Goal: Check status: Check status

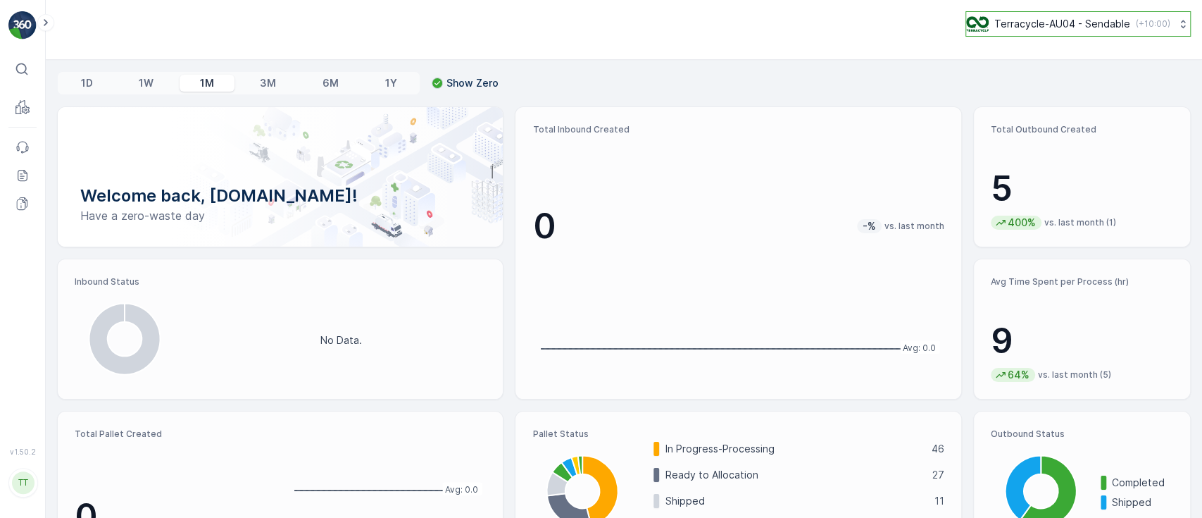
click at [1058, 22] on p "Terracycle-AU04 - Sendable" at bounding box center [1062, 24] width 136 height 14
type input "auro"
click at [1027, 94] on span "America/[GEOGRAPHIC_DATA] (-05:00)" at bounding box center [1055, 99] width 160 height 11
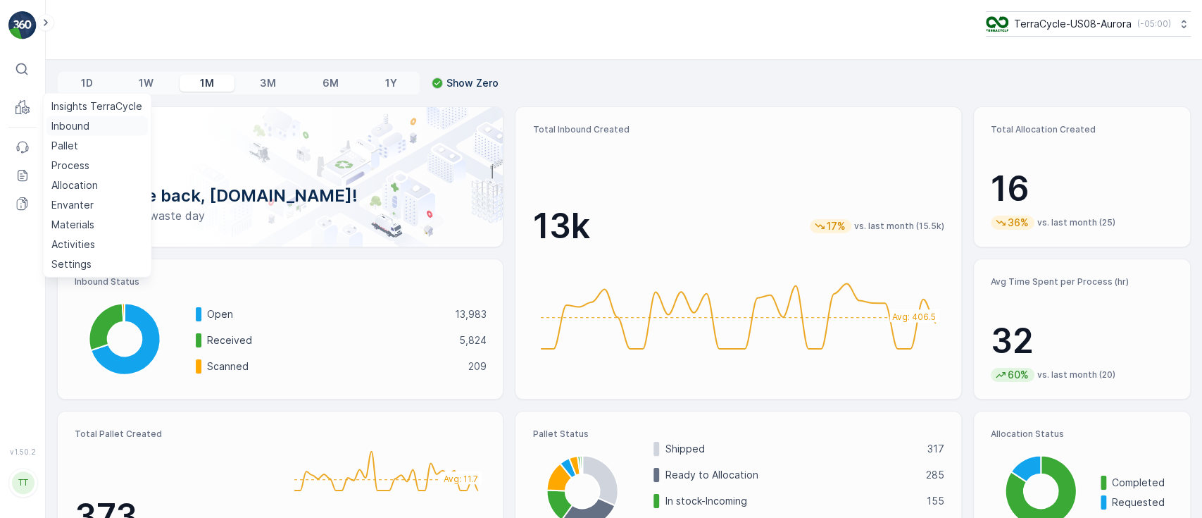
click at [73, 126] on p "Inbound" at bounding box center [70, 126] width 38 height 14
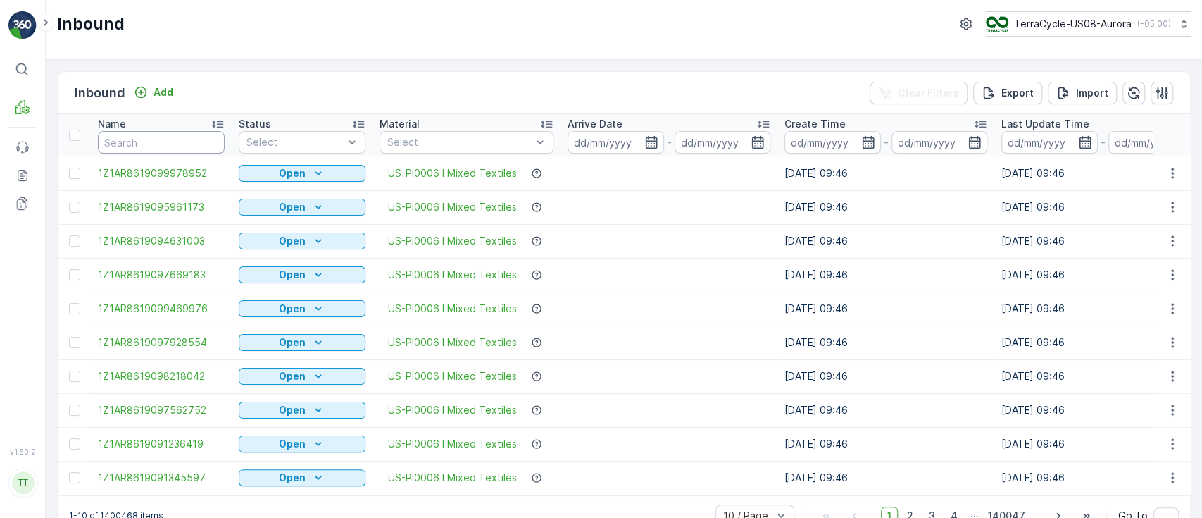
click at [160, 144] on input "text" at bounding box center [161, 142] width 127 height 23
paste input "1ZB799H29004664380"
type input "1ZB799H29004664380"
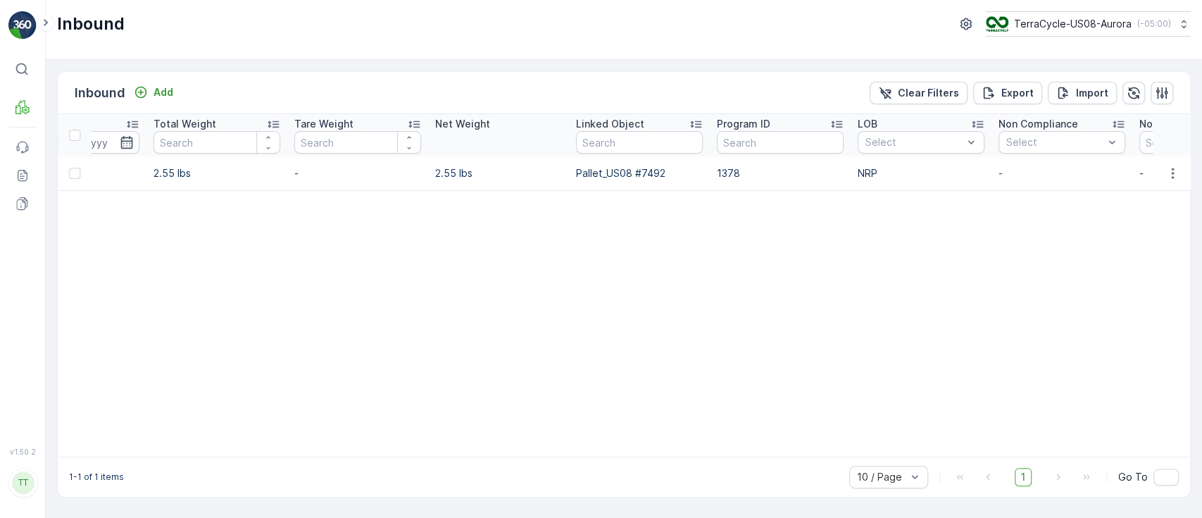
scroll to position [0, 1183]
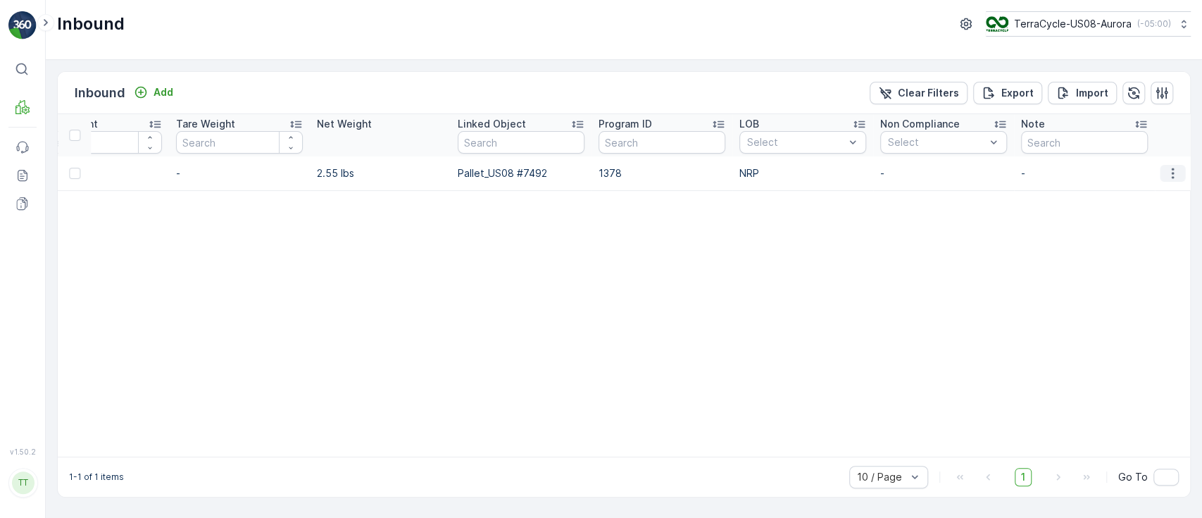
click at [1172, 177] on icon "button" at bounding box center [1172, 173] width 14 height 14
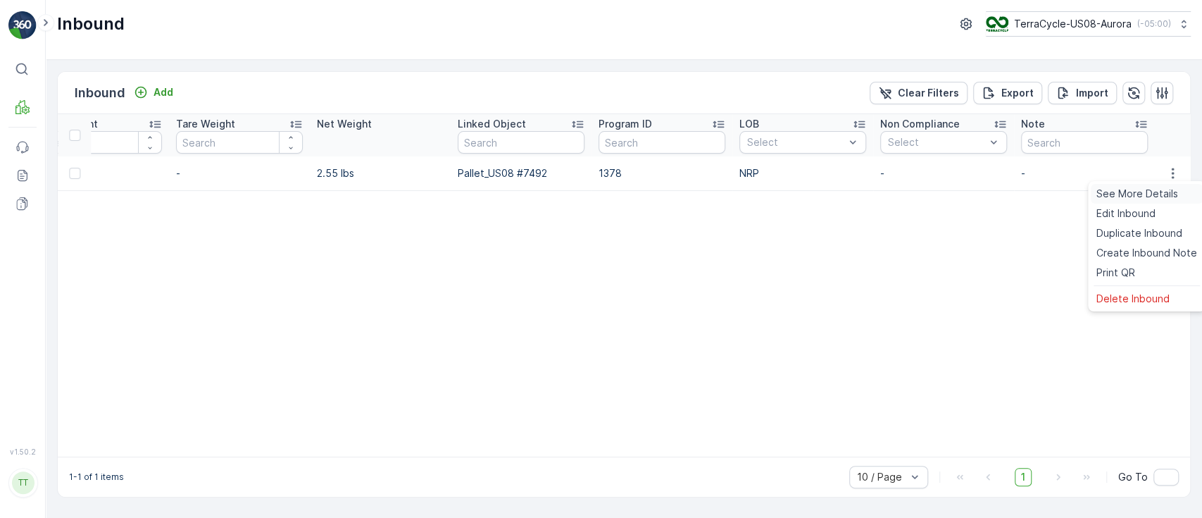
click at [1137, 194] on span "See More Details" at bounding box center [1137, 194] width 82 height 14
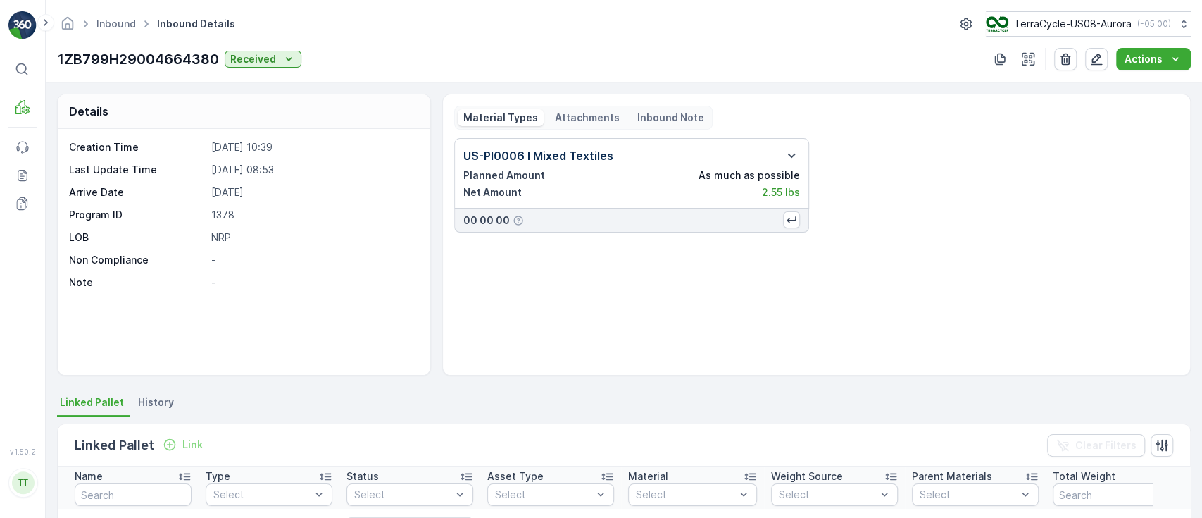
click at [575, 118] on p "Attachments" at bounding box center [587, 118] width 65 height 14
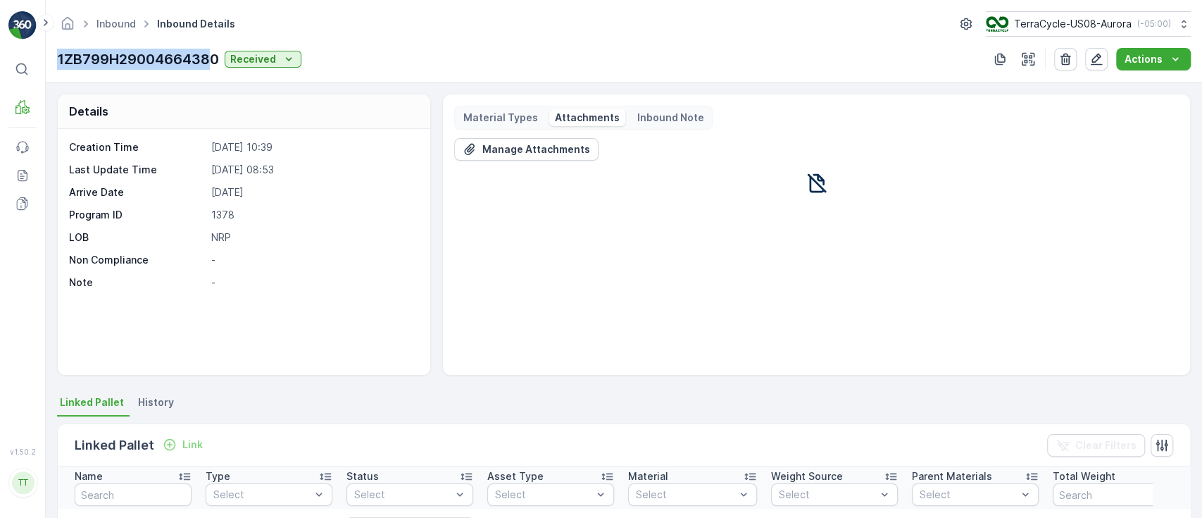
drag, startPoint x: 53, startPoint y: 61, endPoint x: 215, endPoint y: 54, distance: 162.1
click at [215, 54] on div "Inbound Inbound Details TerraCycle-US08-Aurora ( -05:00 ) 1ZB799H29004664380 Re…" at bounding box center [624, 41] width 1156 height 82
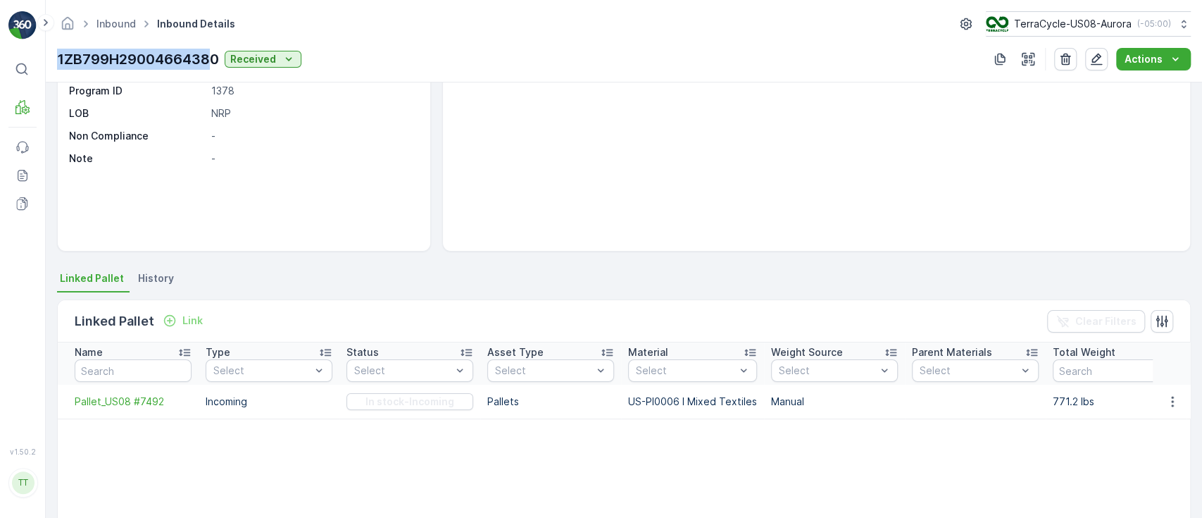
scroll to position [134, 0]
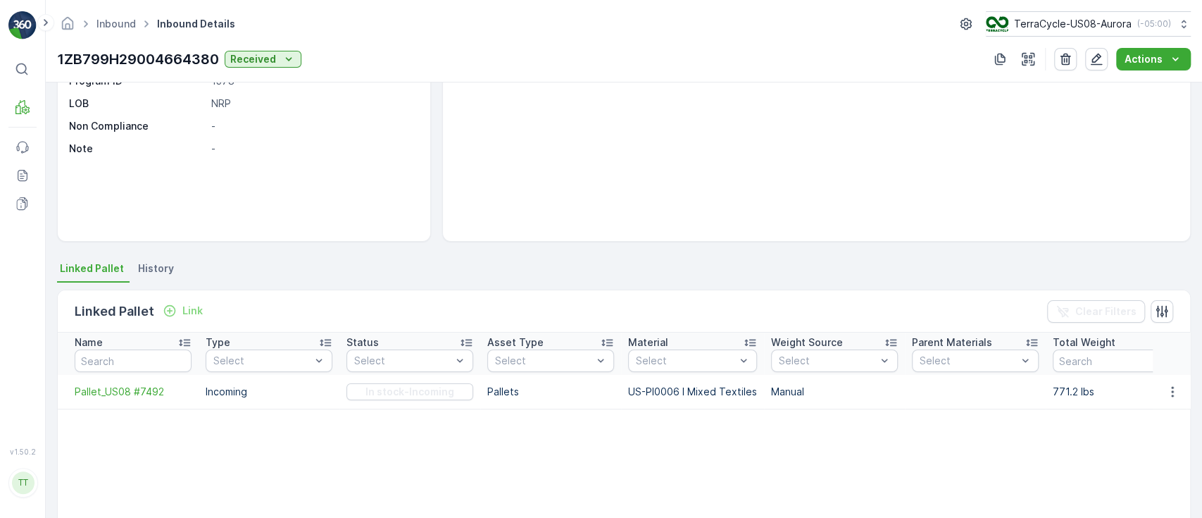
click at [1133, 244] on div "Details Creation Time 29.05.2025 10:39 Last Update Time 15.08.2025 08:53 Arrive…" at bounding box center [624, 299] width 1156 height 435
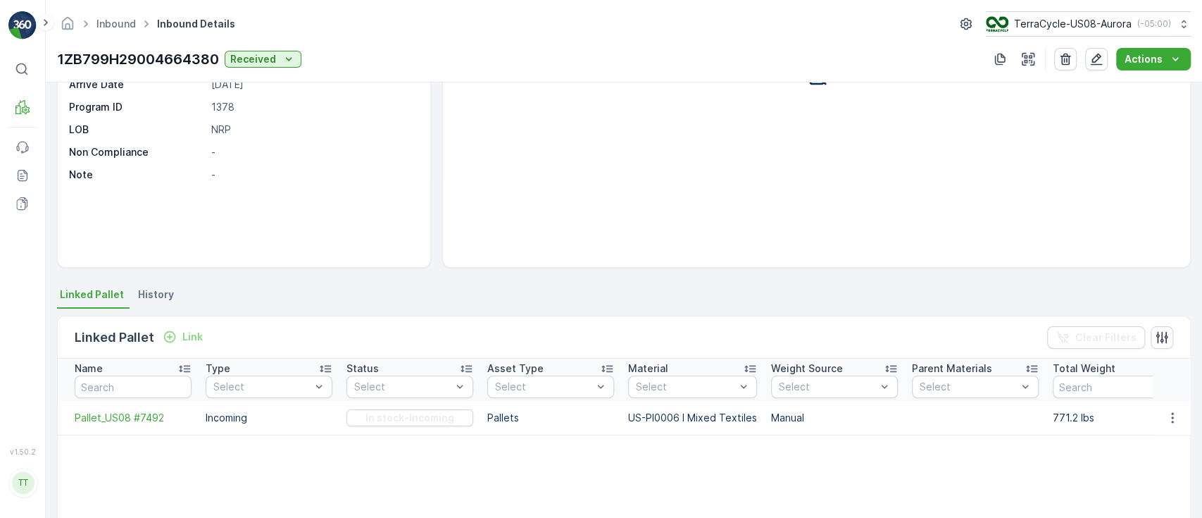
scroll to position [150, 0]
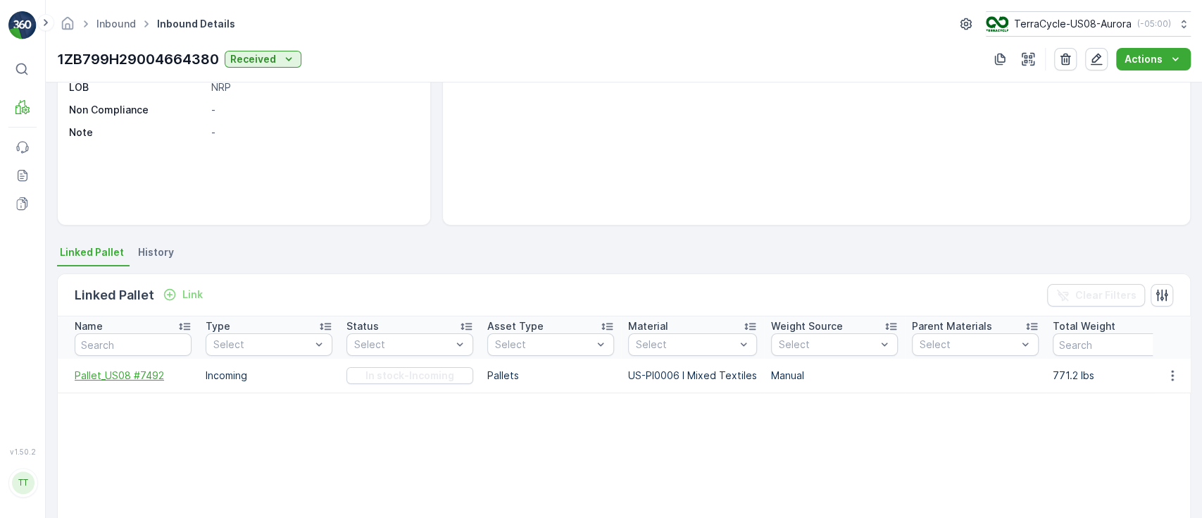
click at [124, 376] on span "Pallet_US08 #7492" at bounding box center [133, 375] width 117 height 14
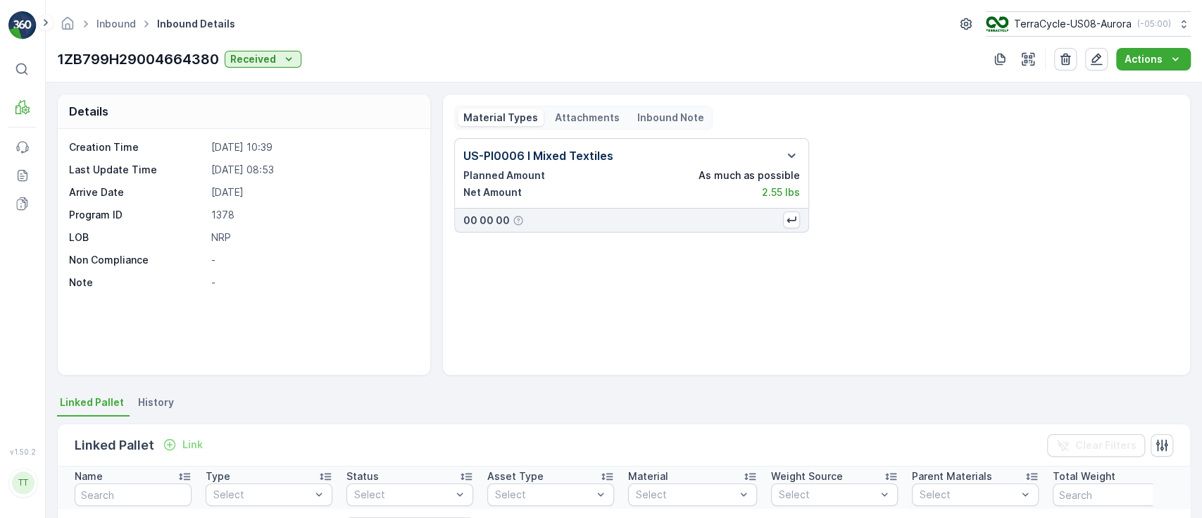
click at [555, 116] on p "Attachments" at bounding box center [587, 118] width 65 height 14
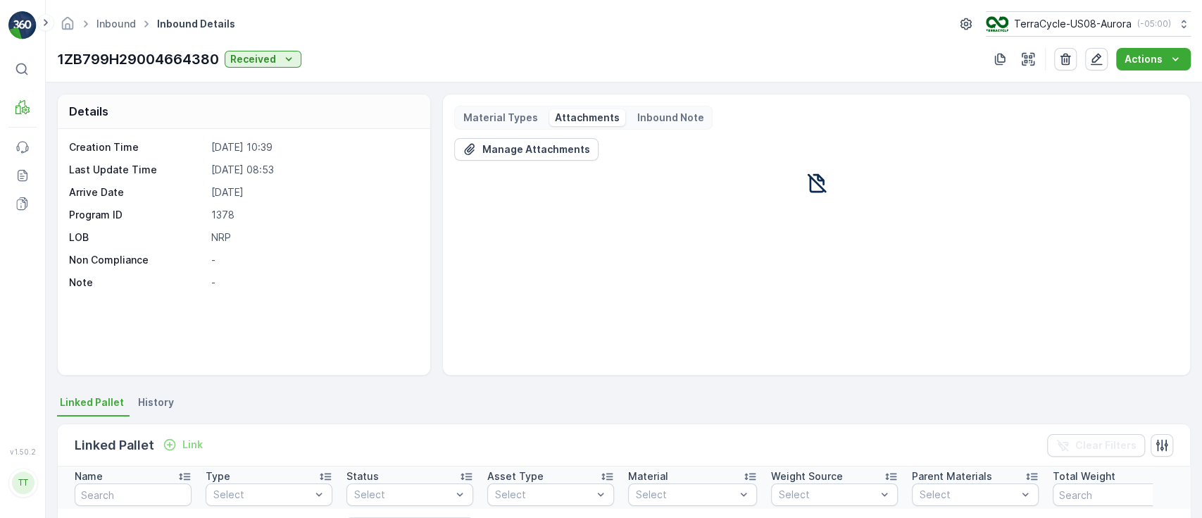
click at [488, 117] on p "Material Types" at bounding box center [500, 118] width 75 height 14
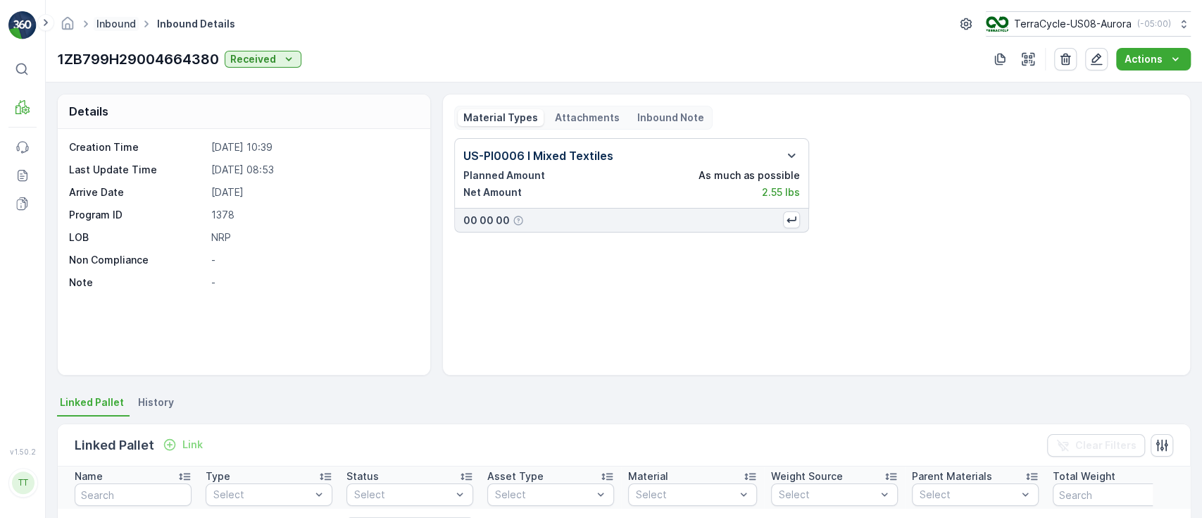
click at [118, 20] on link "Inbound" at bounding box center [115, 24] width 39 height 12
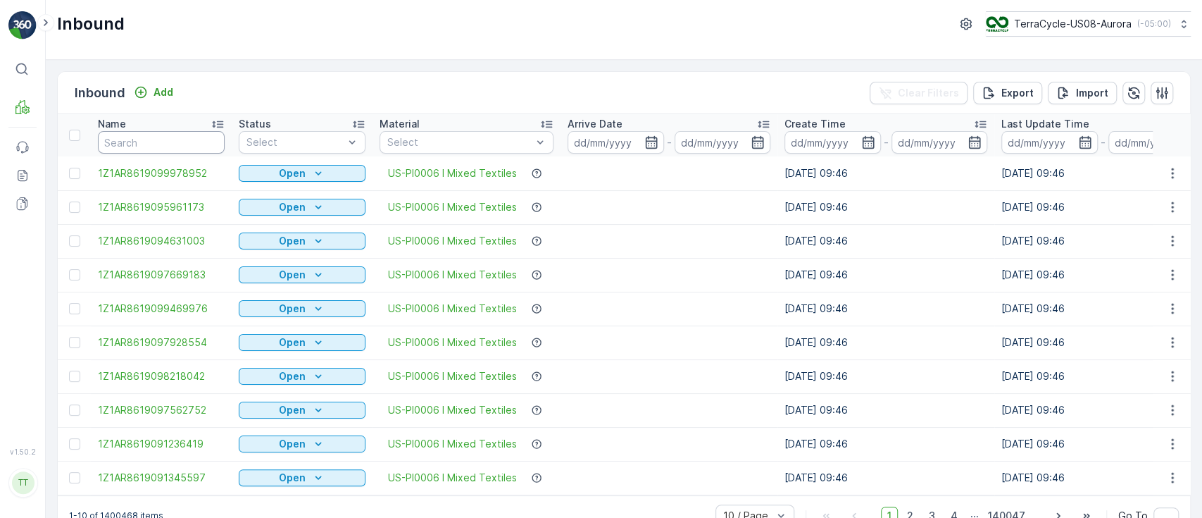
click at [158, 140] on input "text" at bounding box center [161, 142] width 127 height 23
paste input "1ZB799H29014398346"
type input "1ZB799H29014398346"
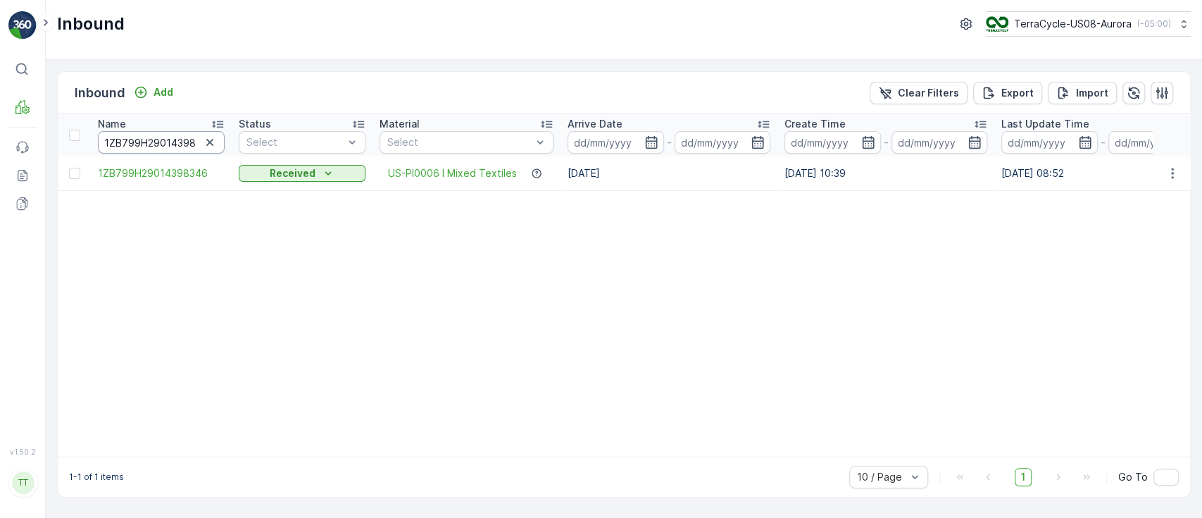
click at [156, 143] on input "1ZB799H29014398346" at bounding box center [161, 142] width 127 height 23
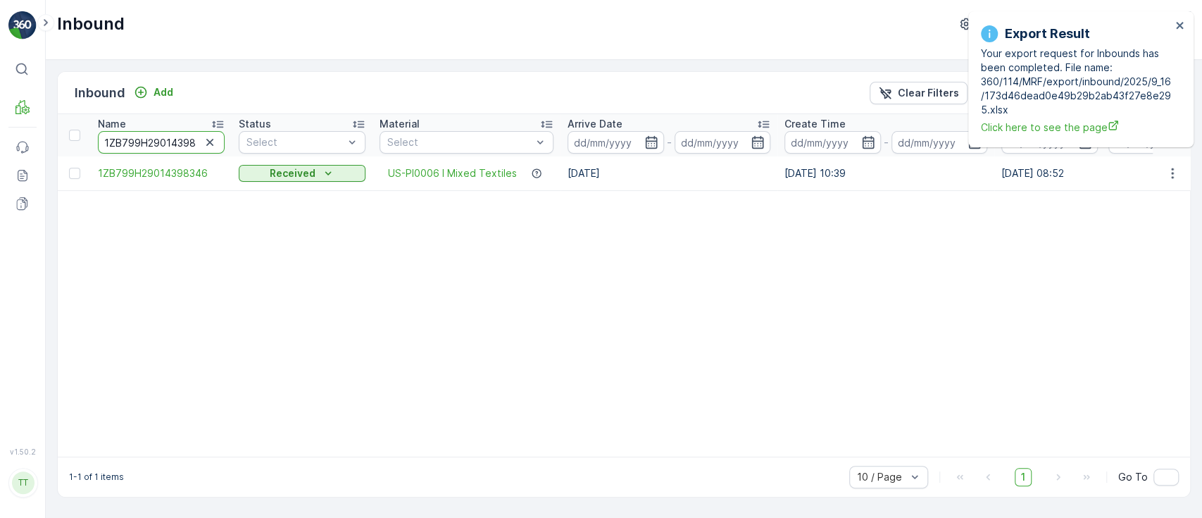
click at [149, 134] on input "1ZB799H29014398346" at bounding box center [161, 142] width 127 height 23
paste input "32831404"
type input "1ZB799H29032831404"
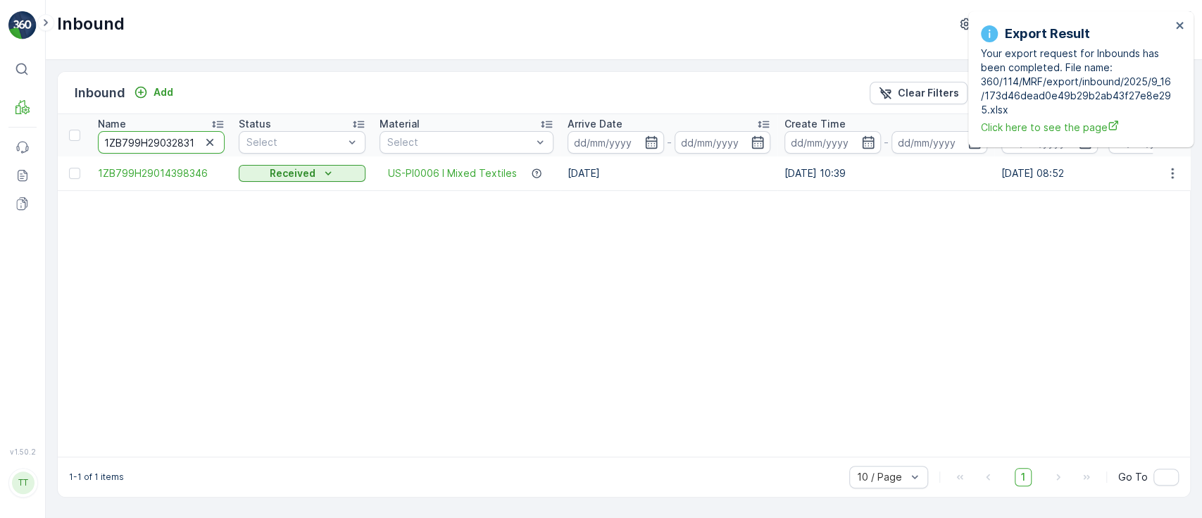
scroll to position [0, 17]
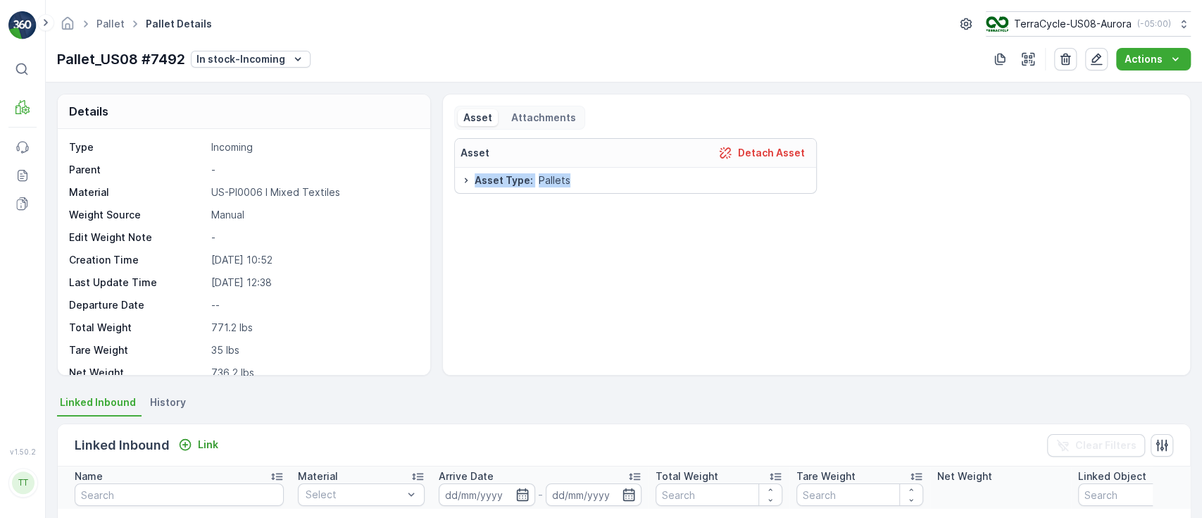
drag, startPoint x: 1197, startPoint y: 161, endPoint x: 1201, endPoint y: 199, distance: 38.9
click at [1201, 199] on div "Details Type Incoming Parent - Material US-PI0006 I Mixed Textiles Weight Sourc…" at bounding box center [624, 299] width 1156 height 435
